Goal: Task Accomplishment & Management: Complete application form

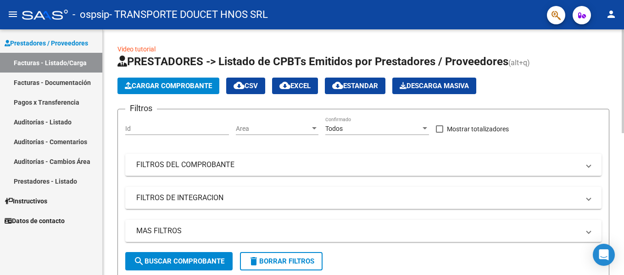
click at [161, 95] on app-list-header "PRESTADORES -> Listado de CPBTs Emitidos por Prestadores / Proveedores (alt+q) …" at bounding box center [363, 166] width 492 height 224
click at [166, 92] on button "Cargar Comprobante" at bounding box center [168, 86] width 102 height 17
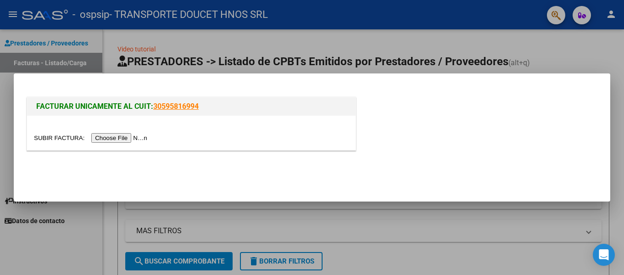
click at [121, 139] on input "file" at bounding box center [92, 138] width 116 height 10
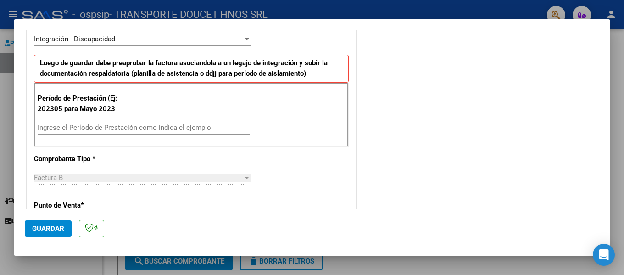
scroll to position [275, 0]
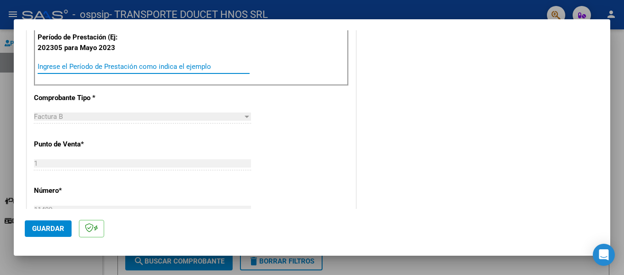
click at [158, 68] on input "Ingrese el Período de Prestación como indica el ejemplo" at bounding box center [144, 66] width 212 height 8
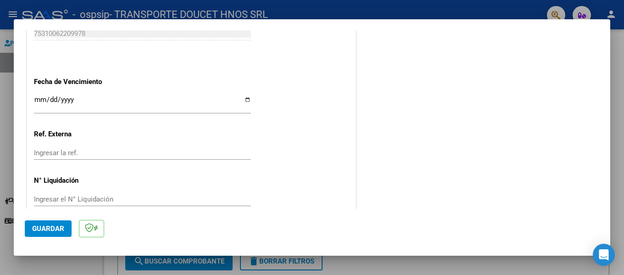
scroll to position [612, 0]
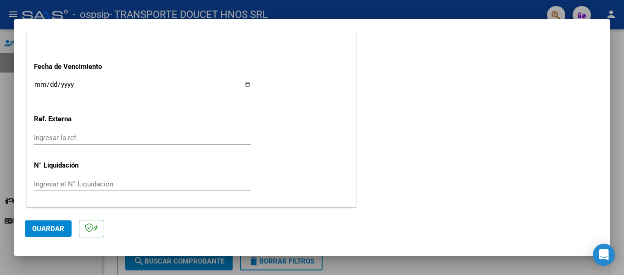
type input "202507"
click at [45, 229] on span "Guardar" at bounding box center [48, 228] width 32 height 8
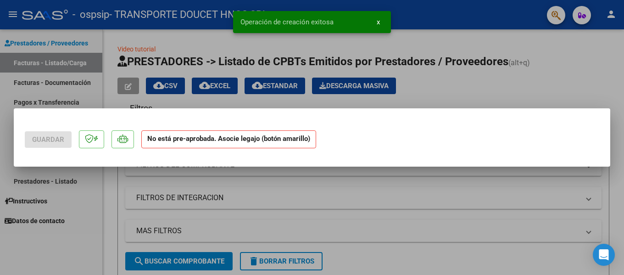
scroll to position [0, 0]
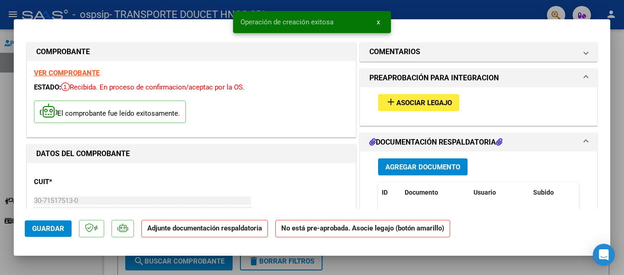
click at [418, 94] on button "add Asociar Legajo" at bounding box center [418, 102] width 81 height 17
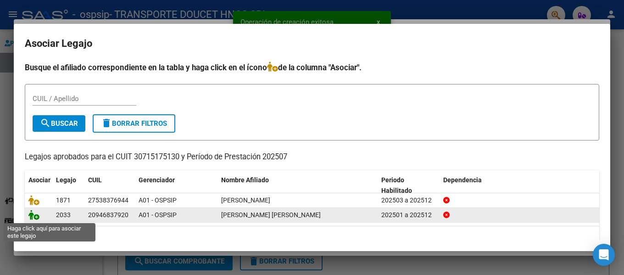
click at [33, 216] on icon at bounding box center [33, 215] width 11 height 10
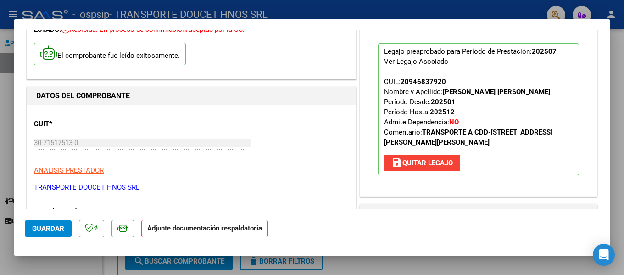
scroll to position [138, 0]
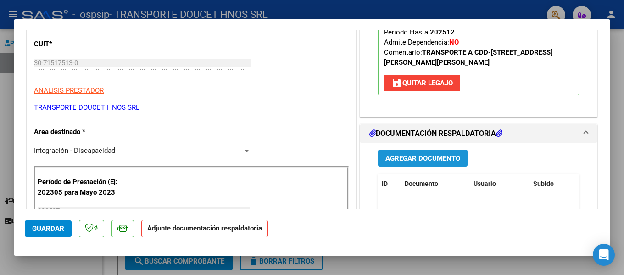
click at [418, 162] on span "Agregar Documento" at bounding box center [422, 158] width 75 height 8
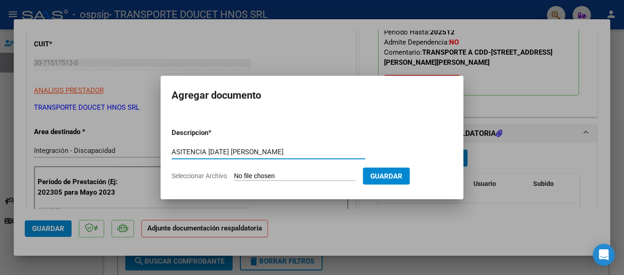
type input "ASITENCIA [DATE] [PERSON_NAME]"
click at [289, 175] on input "Seleccionar Archivo" at bounding box center [295, 176] width 122 height 9
type input "C:\fakepath\[PERSON_NAME] LEONARDO ASISTENCIA [DATE].pdf"
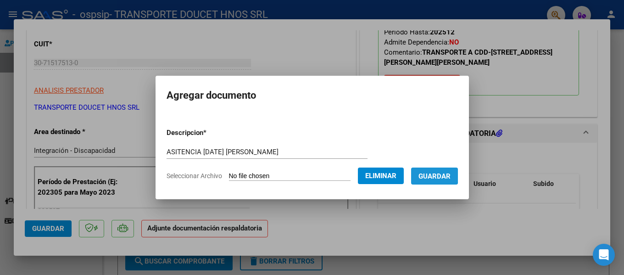
click at [439, 173] on span "Guardar" at bounding box center [434, 176] width 32 height 8
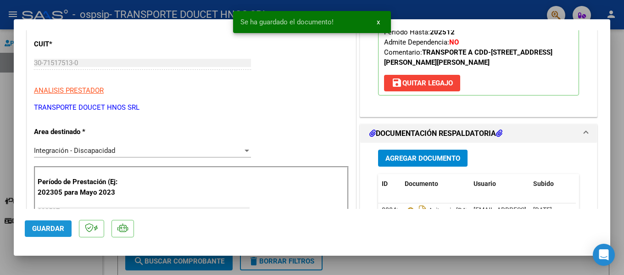
click at [66, 233] on button "Guardar" at bounding box center [48, 228] width 47 height 17
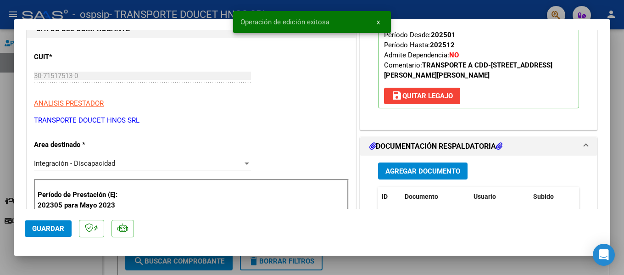
scroll to position [92, 0]
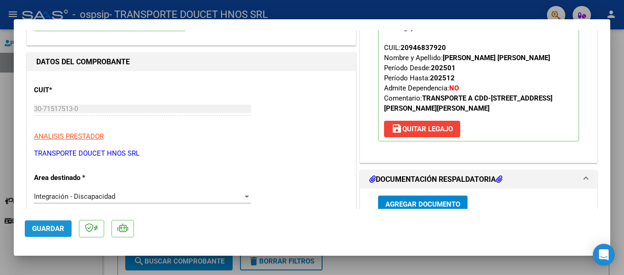
click at [57, 224] on span "Guardar" at bounding box center [48, 228] width 32 height 8
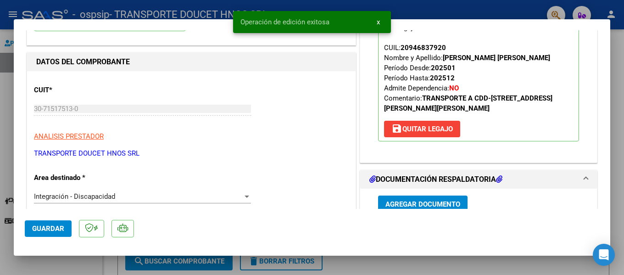
click at [44, 262] on div at bounding box center [312, 137] width 624 height 275
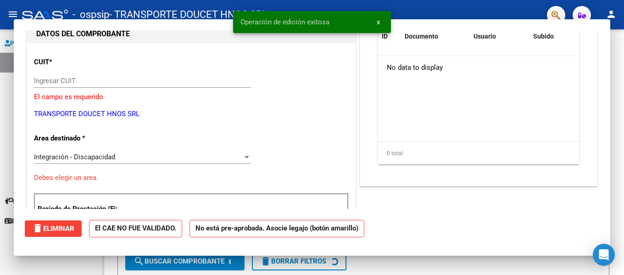
type input "$ 0,00"
